Goal: Transaction & Acquisition: Purchase product/service

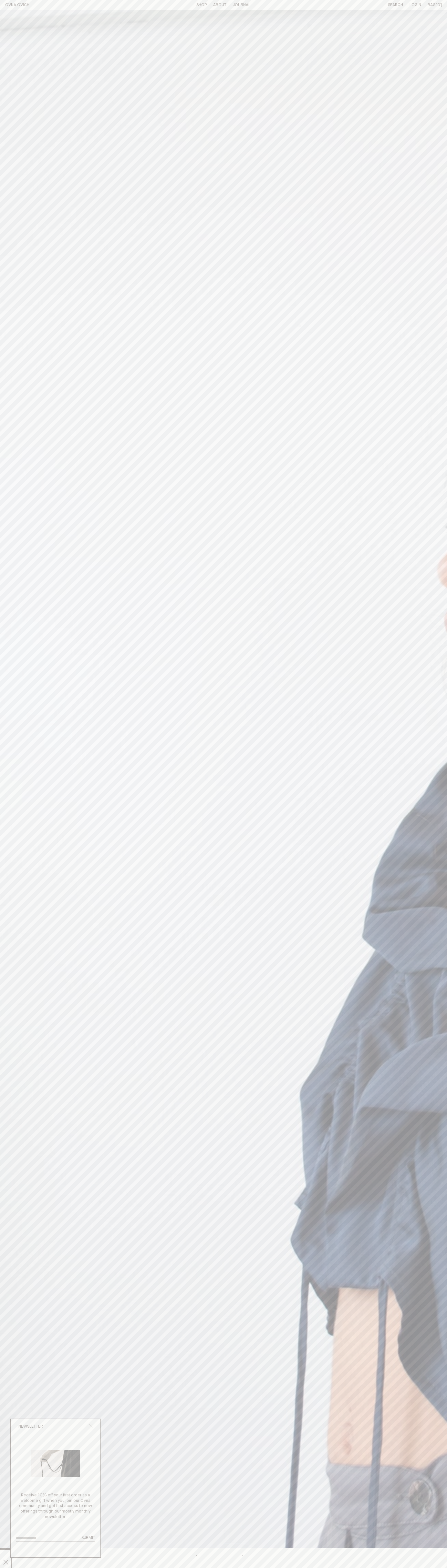
click at [90, 1427] on icon "Close popup" at bounding box center [90, 1426] width 4 height 4
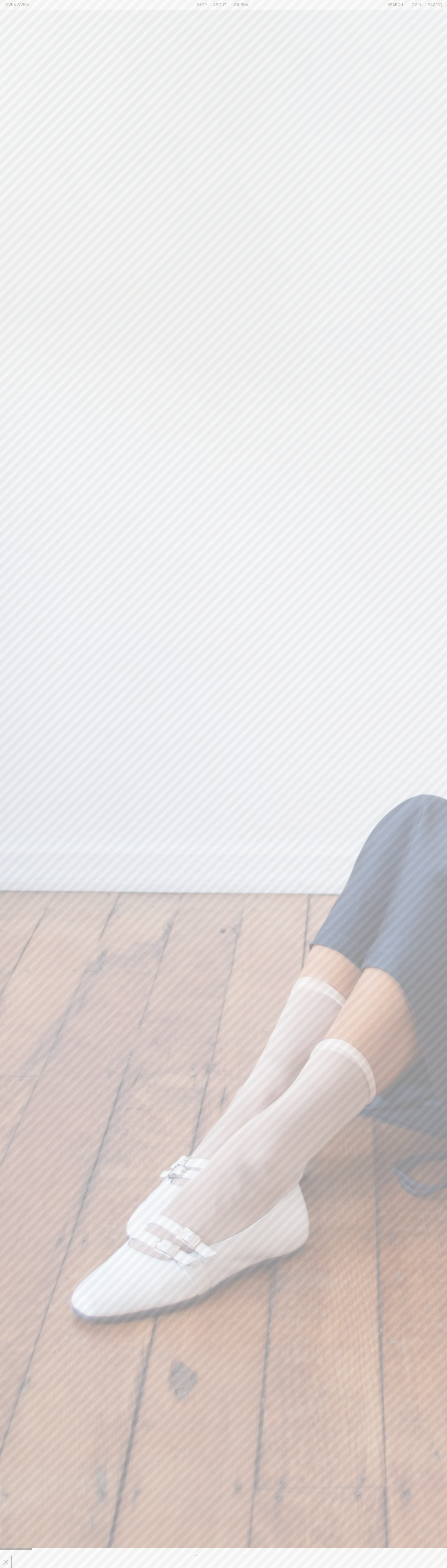
click at [6, 1562] on line at bounding box center [5, 1562] width 5 height 5
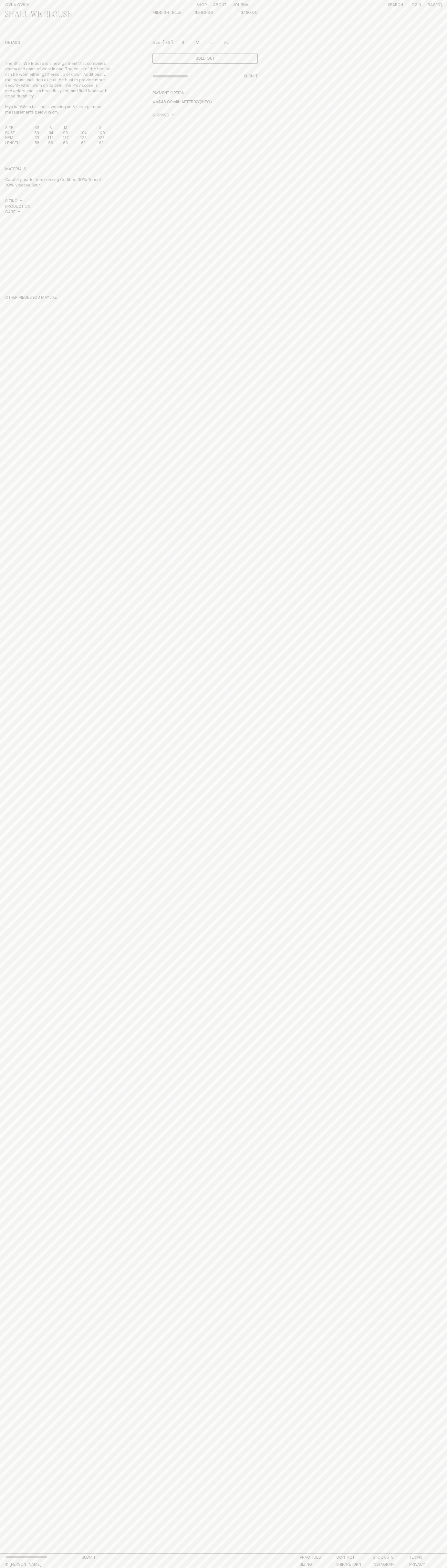
click at [101, 128] on th "XL" at bounding box center [101, 128] width 18 height 5
